Goal: Transaction & Acquisition: Book appointment/travel/reservation

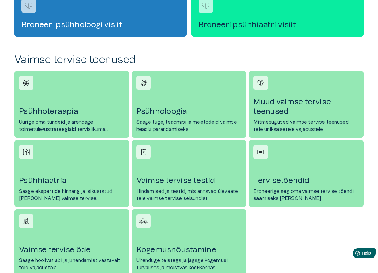
scroll to position [239, 0]
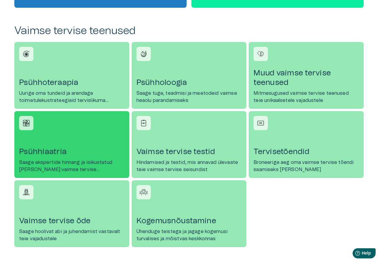
click at [64, 161] on p "Saage ekspertide hinnang ja isikustatud ravi teie vaimse tervise vajadustele" at bounding box center [71, 166] width 105 height 14
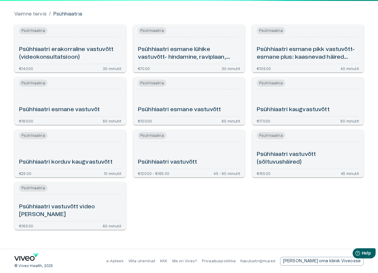
scroll to position [57, 0]
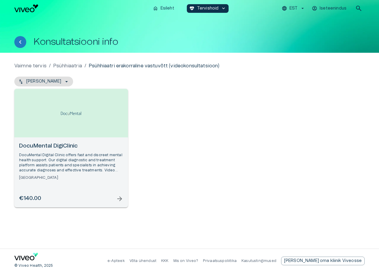
click at [56, 156] on p "DocuMental Digital Clinic offers fast and discreet mental health support. Our d…" at bounding box center [71, 163] width 104 height 21
click at [52, 153] on p "DocuMental Digital Clinic offers fast and discreet mental health support. Our d…" at bounding box center [71, 163] width 104 height 21
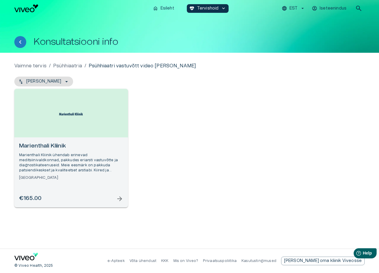
click at [62, 143] on h6 "Marienthali Kliinik" at bounding box center [71, 146] width 104 height 8
